Goal: Answer question/provide support

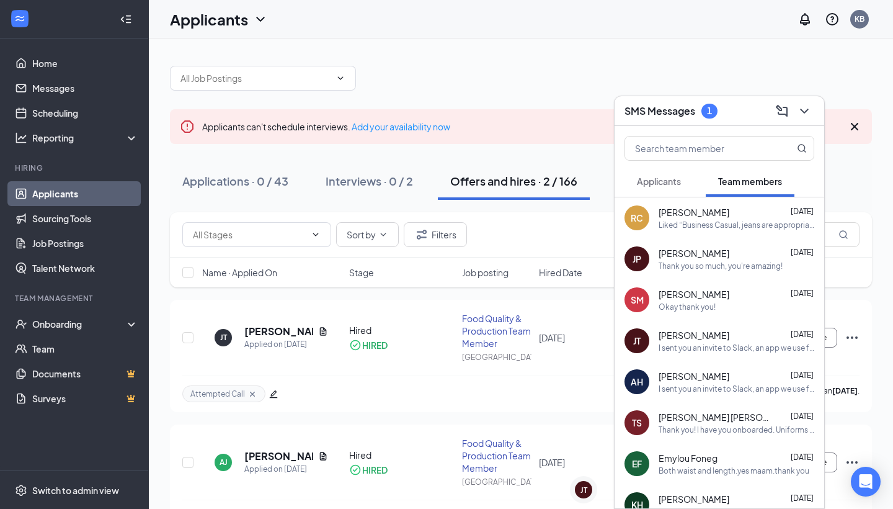
click at [658, 180] on span "Applicants" at bounding box center [659, 181] width 44 height 11
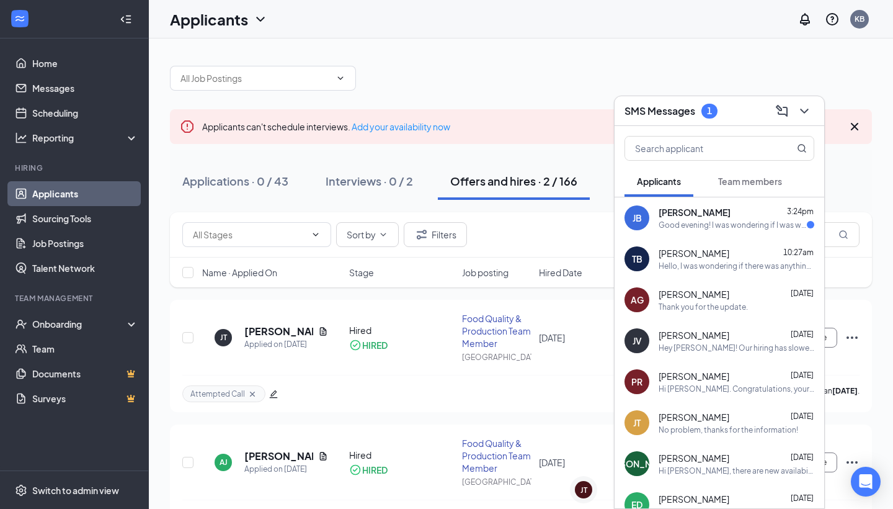
click at [744, 221] on div "Good evening! I was wondering if I was wanted to come in [DATE] still for furth…" at bounding box center [733, 225] width 148 height 11
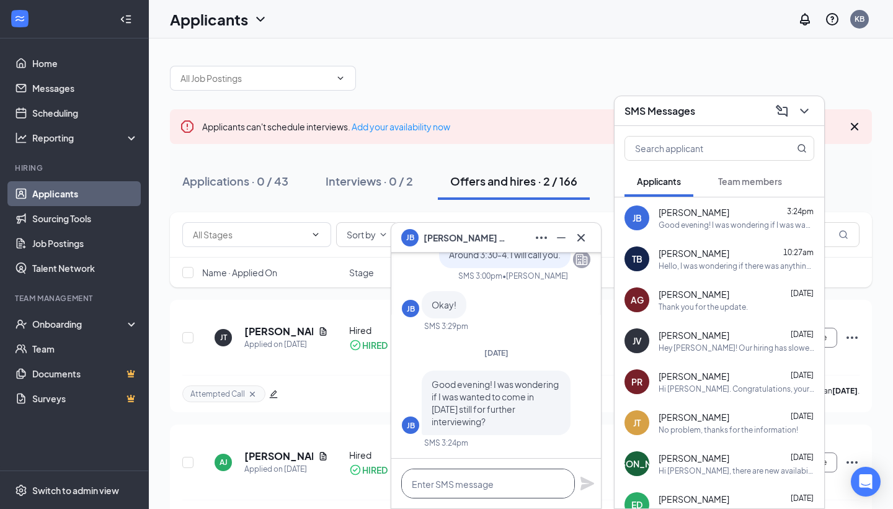
click at [496, 491] on textarea at bounding box center [488, 483] width 174 height 30
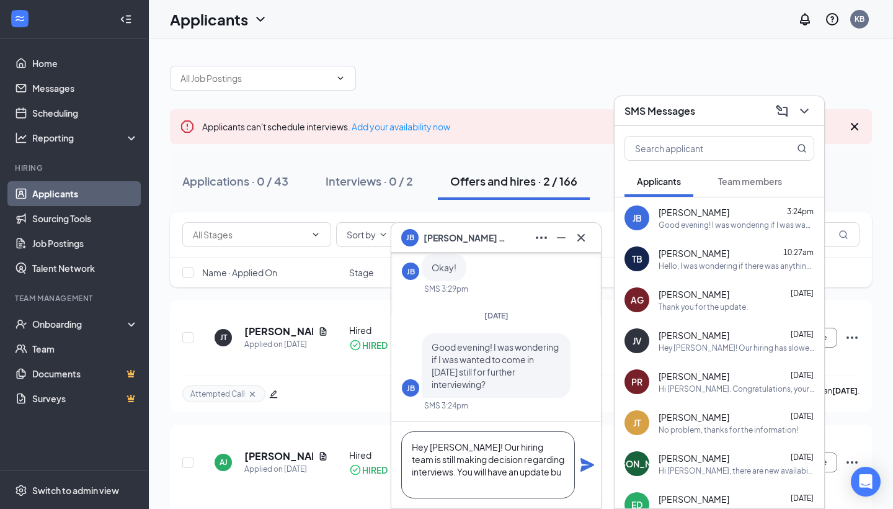
scroll to position [1, 0]
type textarea "Hey [PERSON_NAME]! Our hiring team is still making decision regarding interview…"
click at [591, 467] on icon "Plane" at bounding box center [587, 464] width 15 height 15
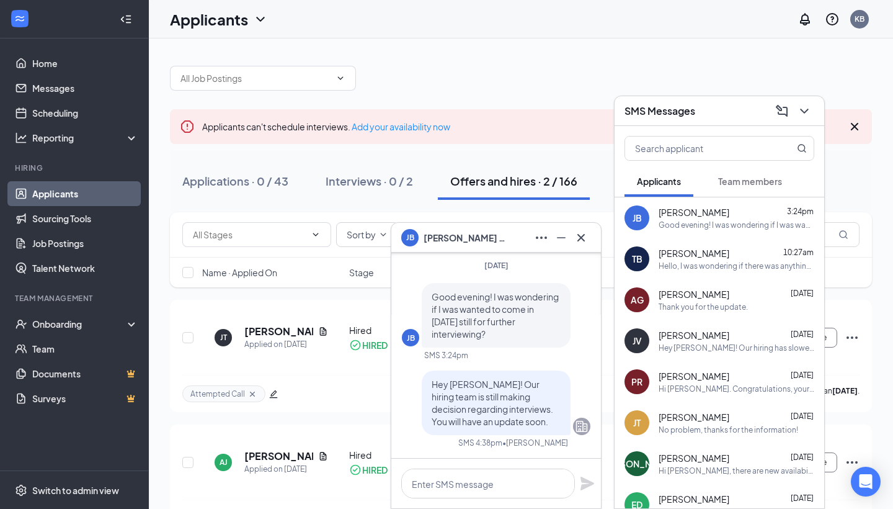
click at [589, 237] on button at bounding box center [581, 238] width 20 height 20
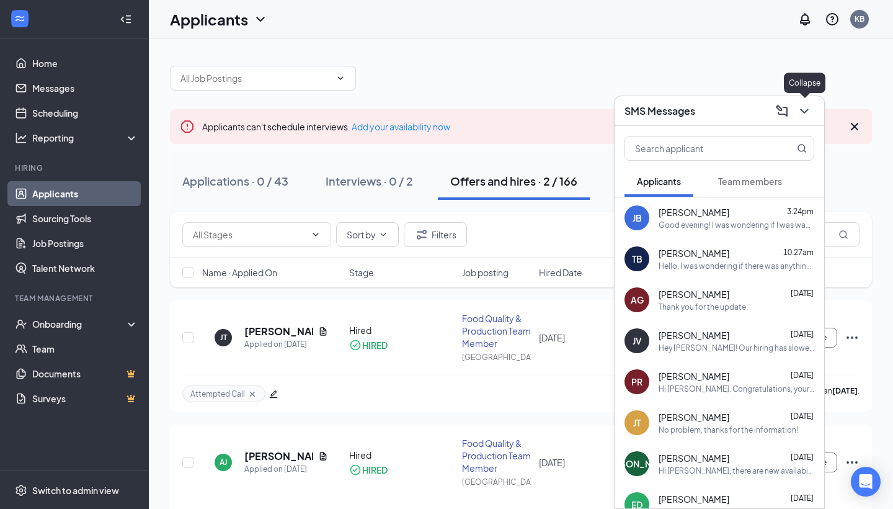
click at [801, 102] on button at bounding box center [805, 111] width 20 height 20
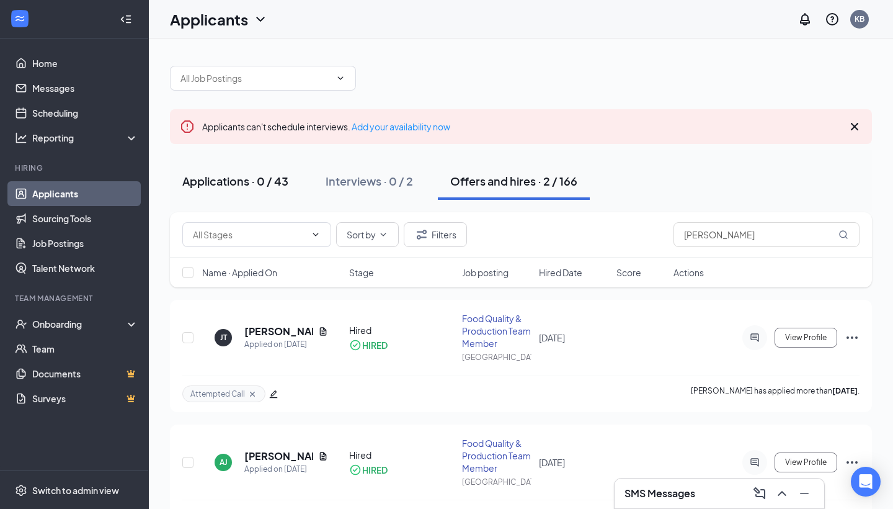
click at [250, 171] on button "Applications · 0 / 43" at bounding box center [235, 181] width 131 height 37
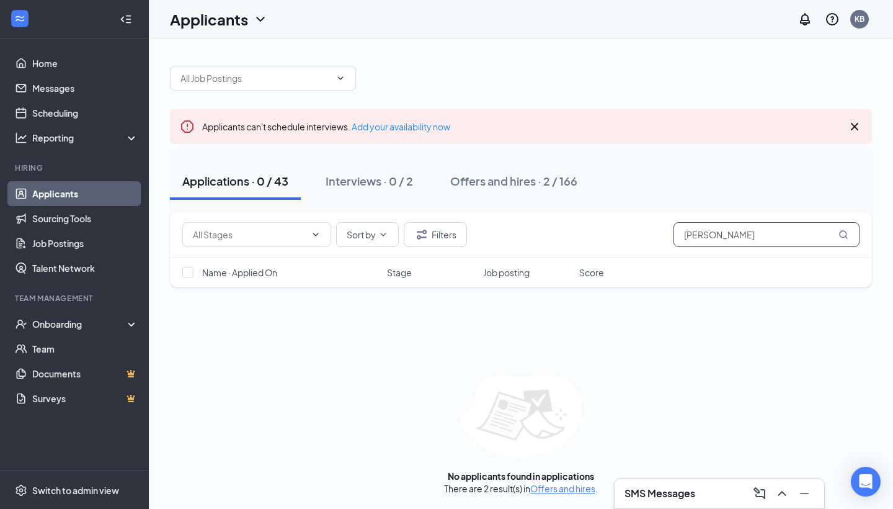
drag, startPoint x: 717, startPoint y: 233, endPoint x: 626, endPoint y: 233, distance: 90.6
click at [626, 233] on div "Sort by Filters [PERSON_NAME]" at bounding box center [520, 234] width 677 height 25
click at [570, 228] on div "Sort by Filters" at bounding box center [520, 234] width 677 height 25
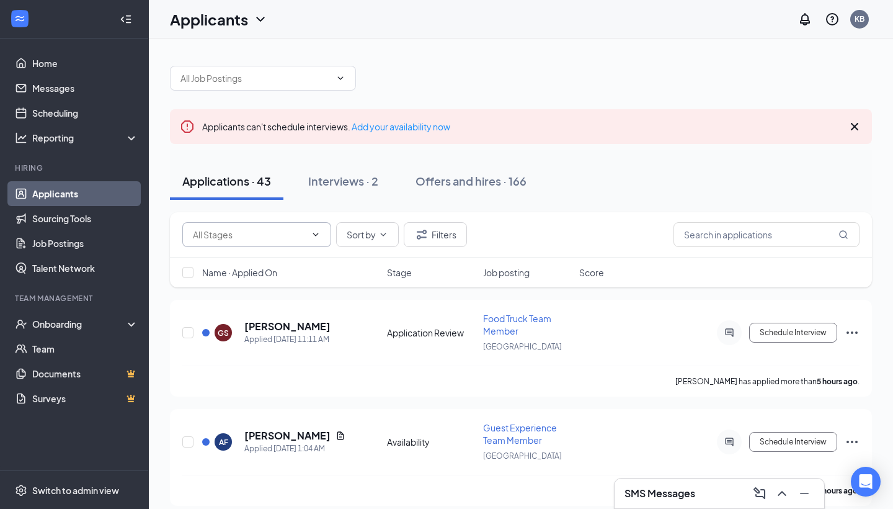
click at [244, 230] on input "text" at bounding box center [249, 235] width 113 height 14
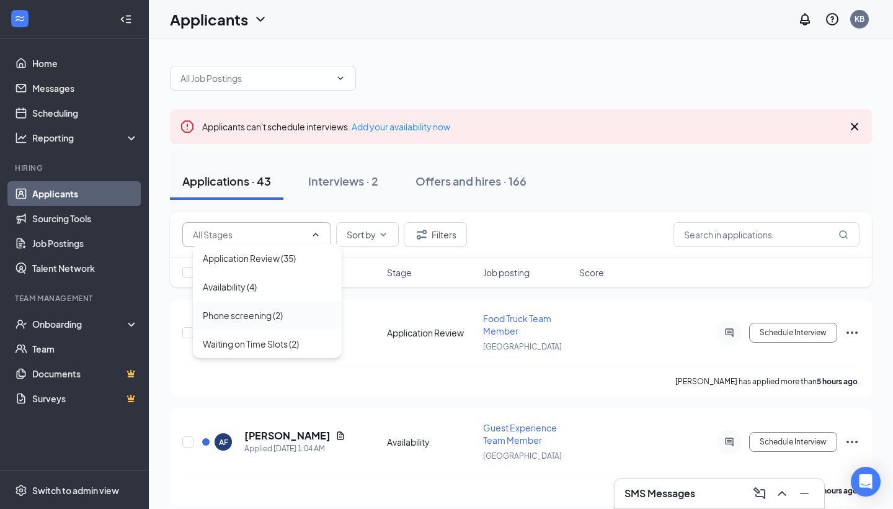
click at [283, 318] on div "Phone screening (2)" at bounding box center [243, 315] width 80 height 14
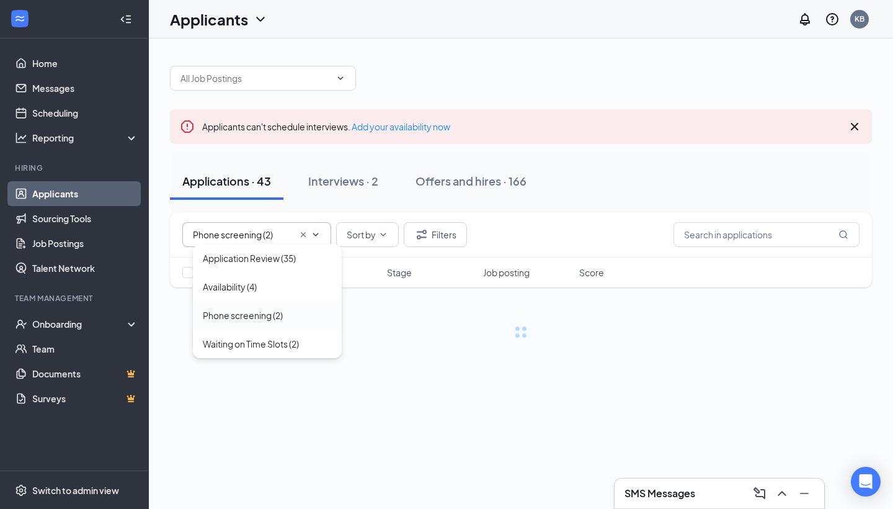
type input "Phone screening (2)"
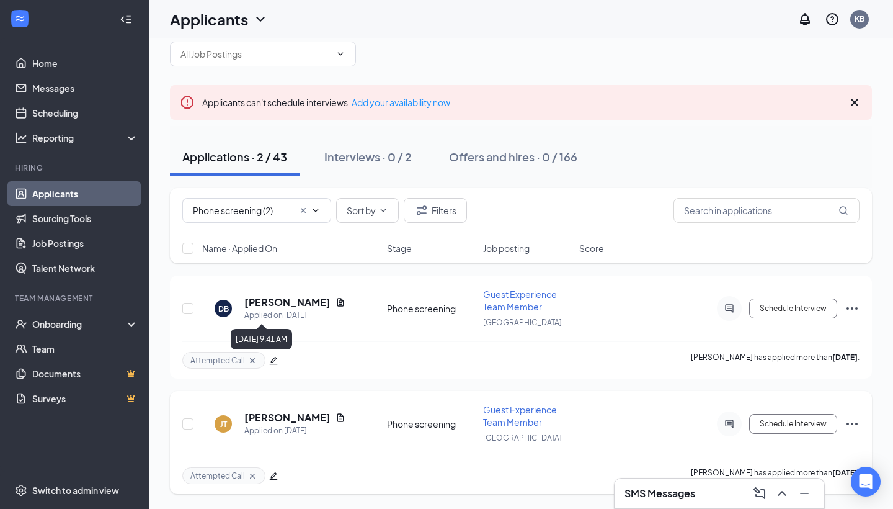
scroll to position [24, 0]
click at [303, 210] on icon "Cross" at bounding box center [303, 210] width 5 height 5
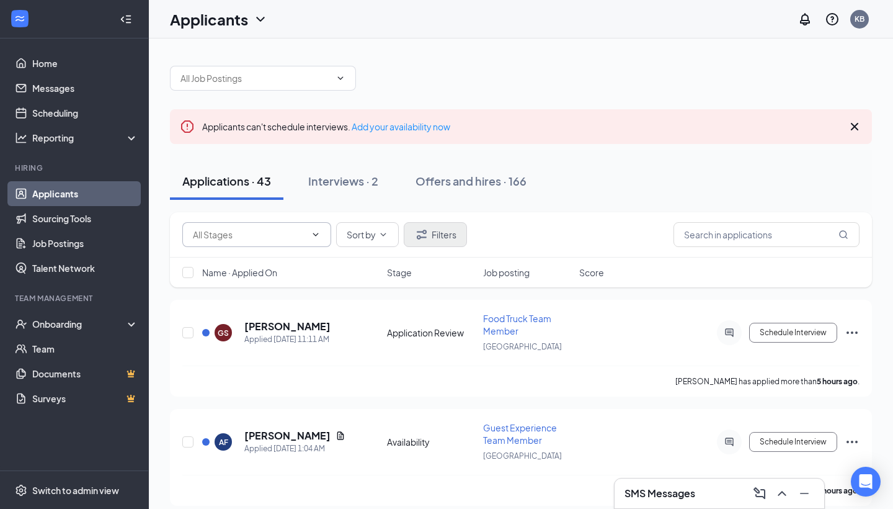
click at [434, 223] on button "Filters" at bounding box center [435, 234] width 63 height 25
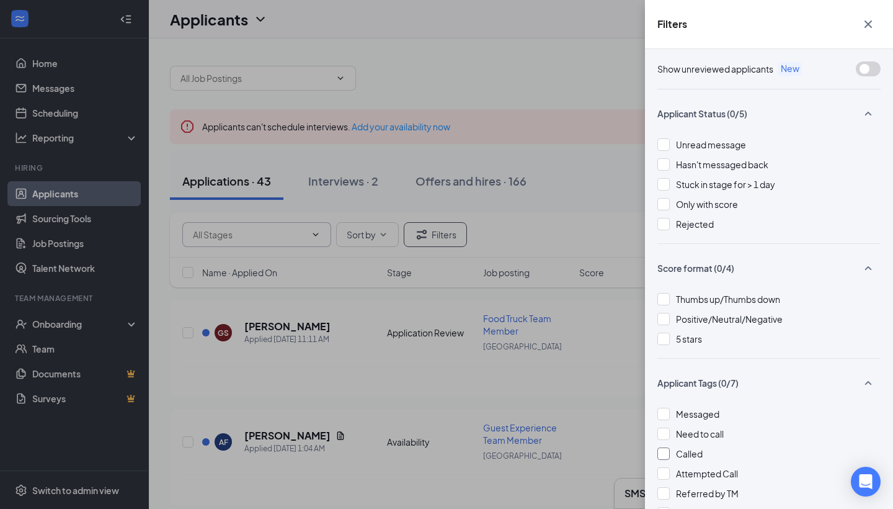
click at [668, 450] on div at bounding box center [664, 453] width 12 height 12
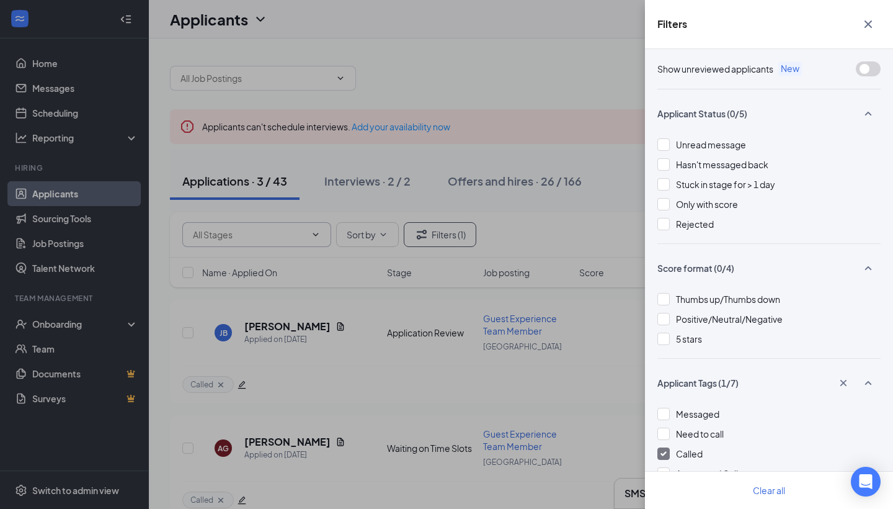
click at [593, 238] on div "Filters Show unreviewed applicants New Applicant Status (0/5) Unread message Ha…" at bounding box center [446, 254] width 893 height 509
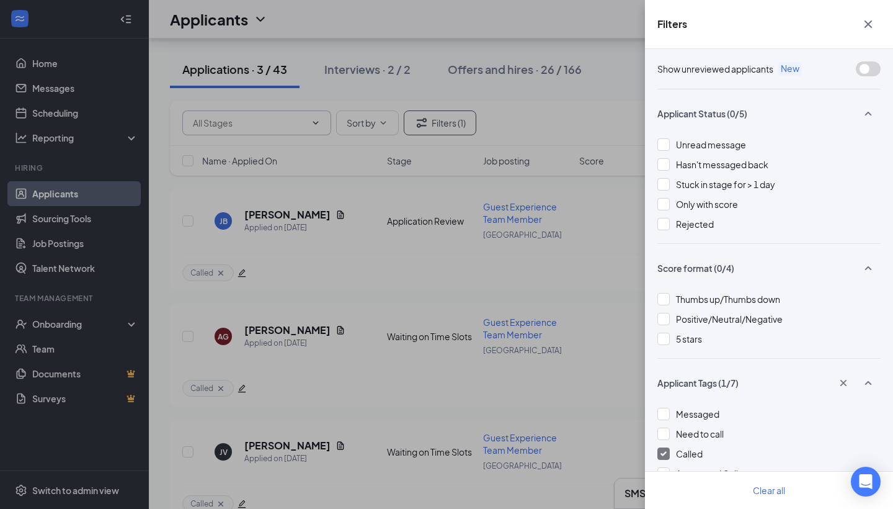
scroll to position [130, 0]
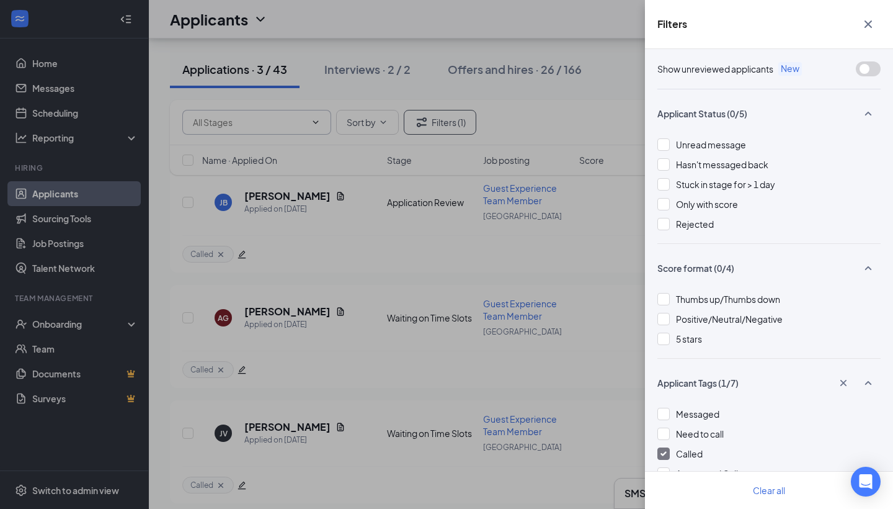
click at [334, 323] on div "Filters Show unreviewed applicants New Applicant Status (0/5) Unread message Ha…" at bounding box center [446, 254] width 893 height 509
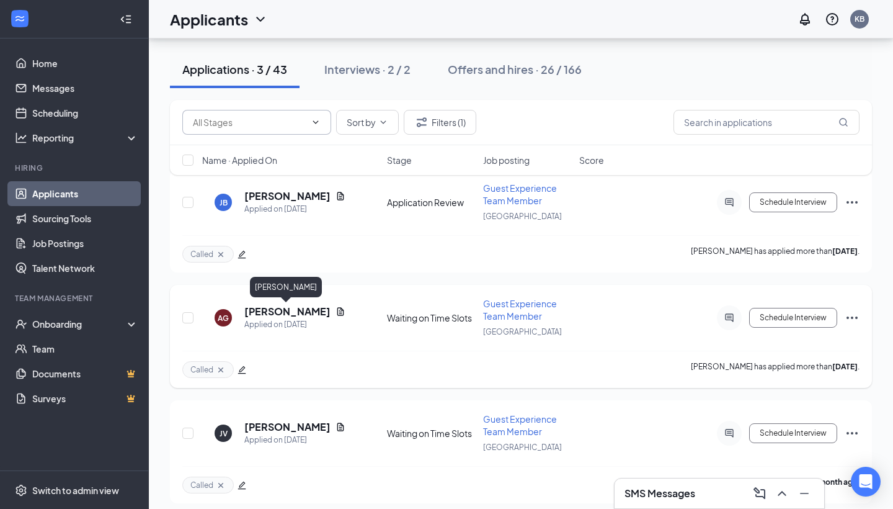
click at [297, 312] on h5 "[PERSON_NAME]" at bounding box center [287, 312] width 86 height 14
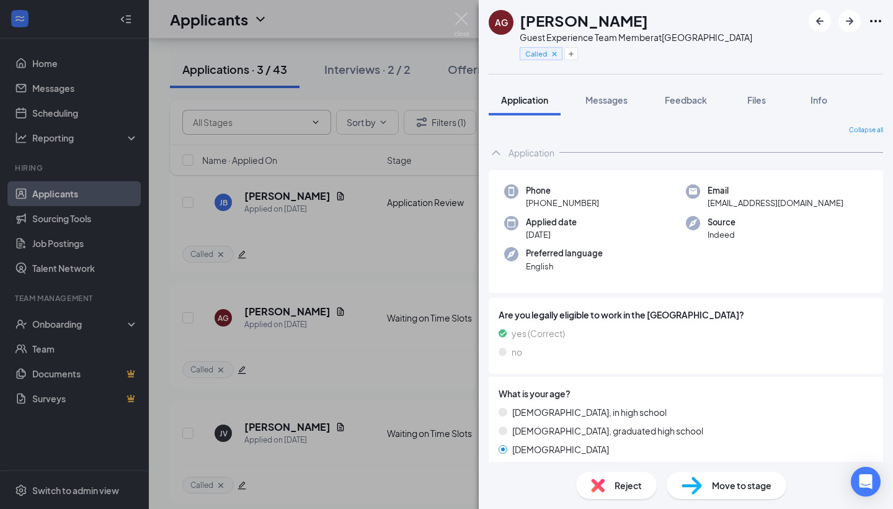
click at [372, 345] on div "AG [PERSON_NAME] Guest Experience Team Member at [GEOGRAPHIC_DATA] Called Appli…" at bounding box center [446, 254] width 893 height 509
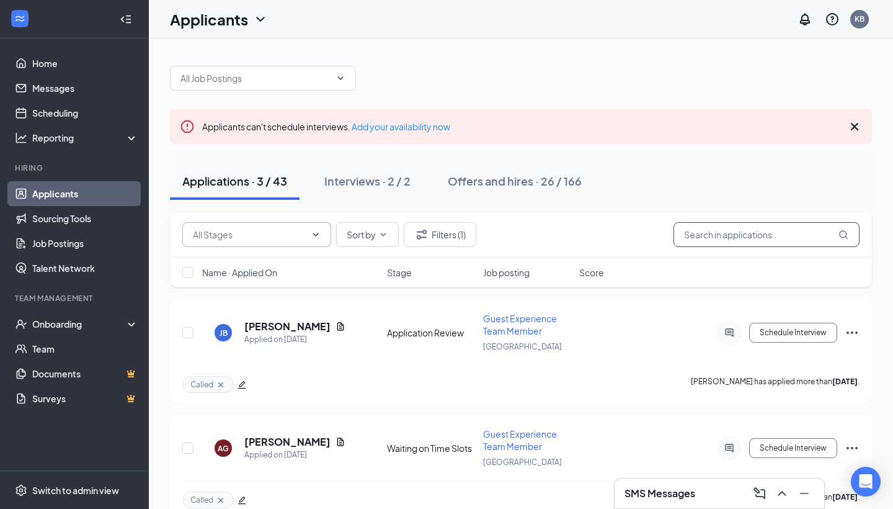
click at [763, 233] on input "text" at bounding box center [767, 234] width 186 height 25
click at [467, 239] on button "Filters (1)" at bounding box center [440, 234] width 73 height 25
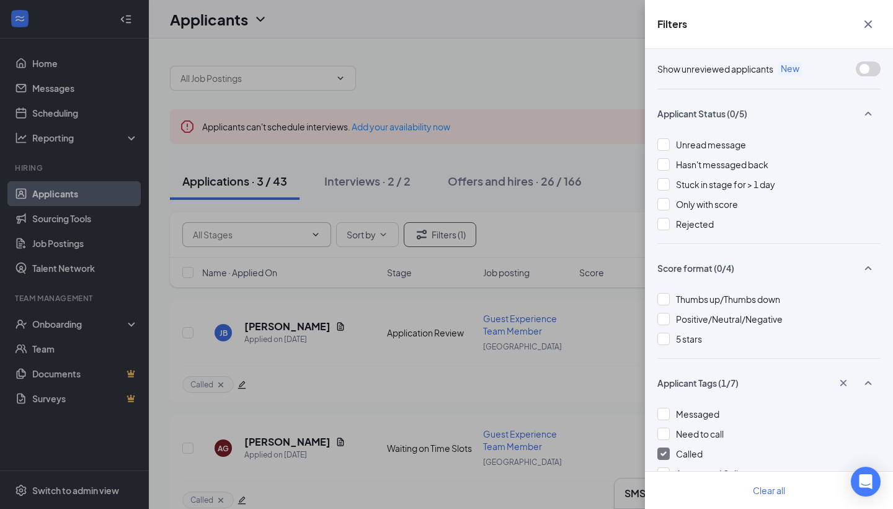
click at [661, 454] on img at bounding box center [664, 453] width 6 height 5
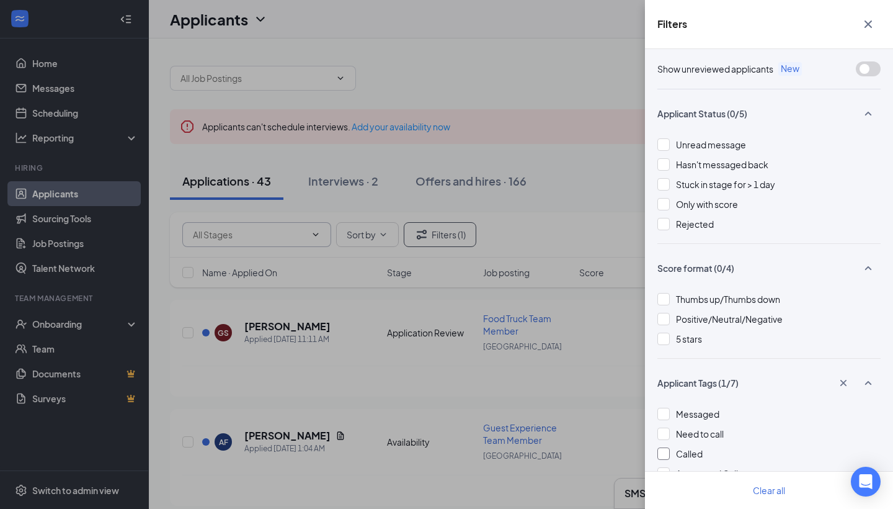
click at [610, 283] on div "Filters Show unreviewed applicants New Applicant Status (0/5) Unread message Ha…" at bounding box center [446, 254] width 893 height 509
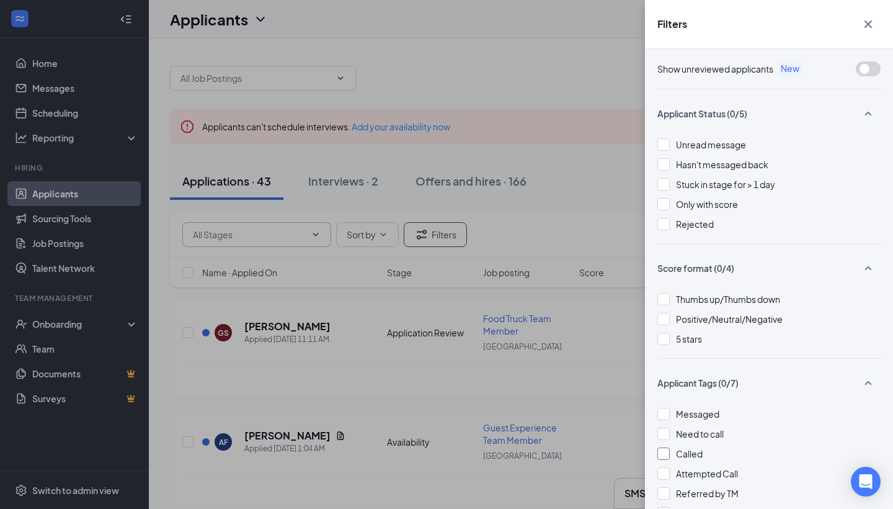
click at [592, 230] on div "Filters Show unreviewed applicants New Applicant Status (0/5) Unread message Ha…" at bounding box center [446, 254] width 893 height 509
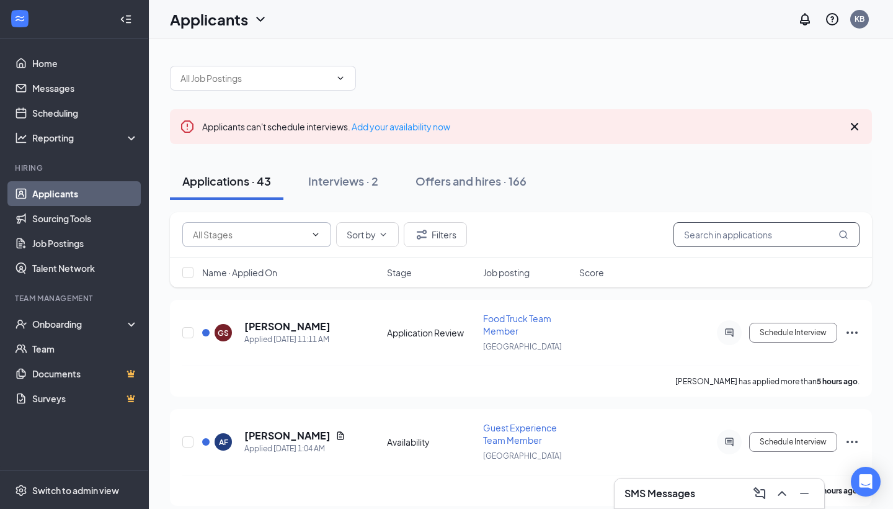
click at [708, 236] on input "text" at bounding box center [767, 234] width 186 height 25
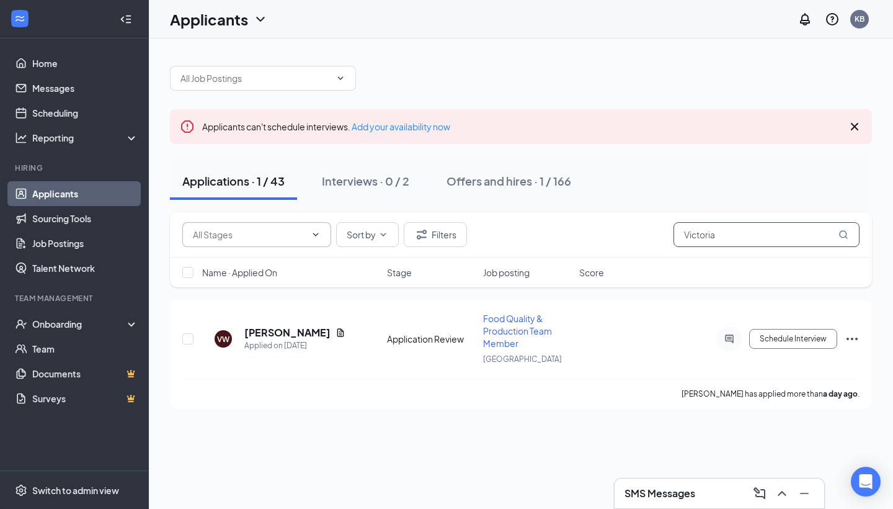
drag, startPoint x: 311, startPoint y: 397, endPoint x: 758, endPoint y: 233, distance: 475.8
click at [758, 233] on input "Victoria" at bounding box center [767, 234] width 186 height 25
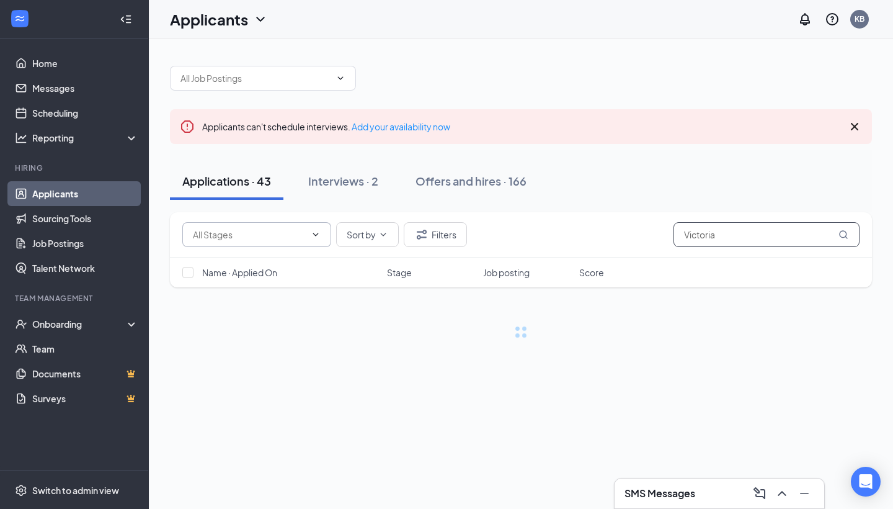
drag, startPoint x: 753, startPoint y: 233, endPoint x: 648, endPoint y: 233, distance: 105.5
click at [648, 233] on div "Application Review (35) Availability (4) Phone screening (2) Waiting on Time Sl…" at bounding box center [520, 234] width 677 height 25
type input "\"
click at [556, 183] on div "Applications · 43 Interviews · 2 Offers and hires · 166" at bounding box center [521, 181] width 702 height 37
